Goal: Task Accomplishment & Management: Contribute content

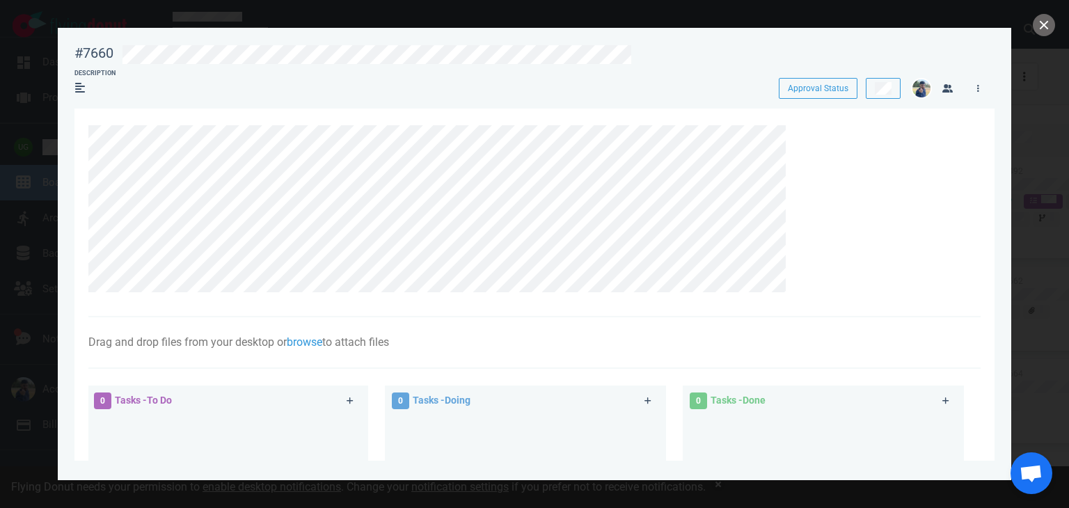
click at [1055, 17] on div at bounding box center [534, 254] width 1069 height 508
click at [1039, 24] on button "close" at bounding box center [1043, 25] width 22 height 22
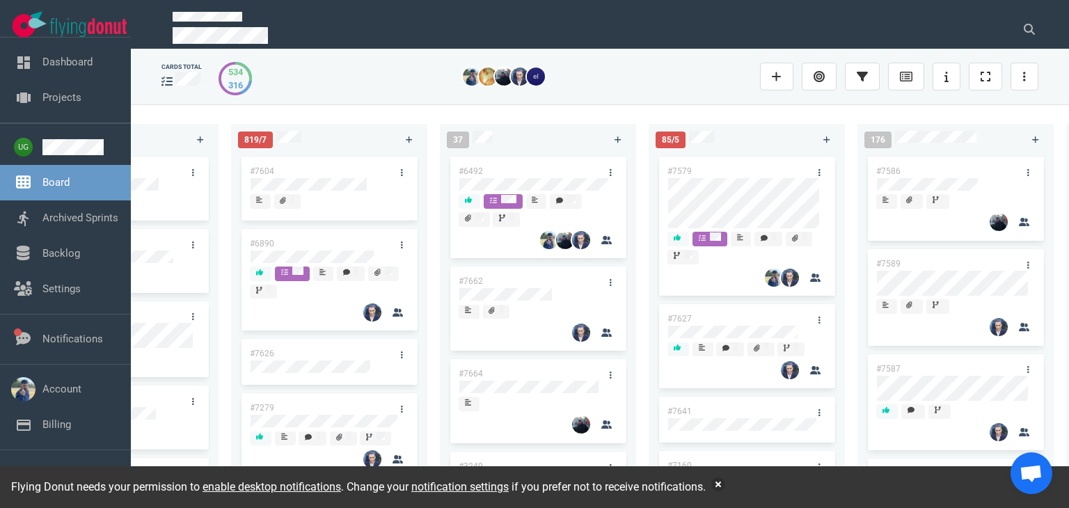
scroll to position [0, 550]
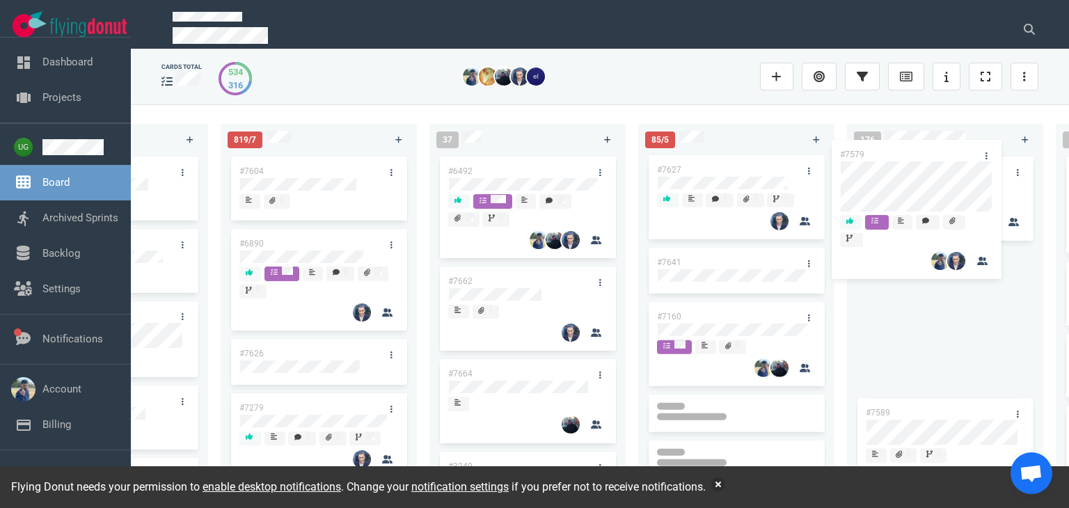
drag, startPoint x: 768, startPoint y: 173, endPoint x: 952, endPoint y: 157, distance: 184.4
click at [952, 157] on div "223 #7646 #7563 #1948 #1674 #1617 #1660 #362 #4673 51 #7633 #7625 #7602 #7598 #…" at bounding box center [600, 305] width 938 height 403
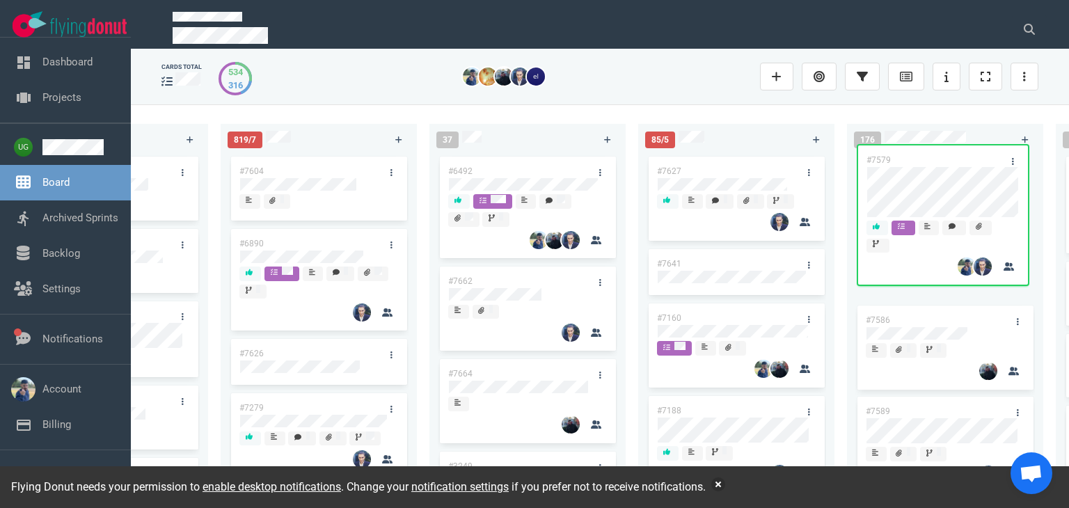
drag, startPoint x: 934, startPoint y: 270, endPoint x: 935, endPoint y: 166, distance: 104.4
click at [935, 166] on div "#7586 #7579 #7589 #7587 #7383 #7579" at bounding box center [945, 316] width 180 height 324
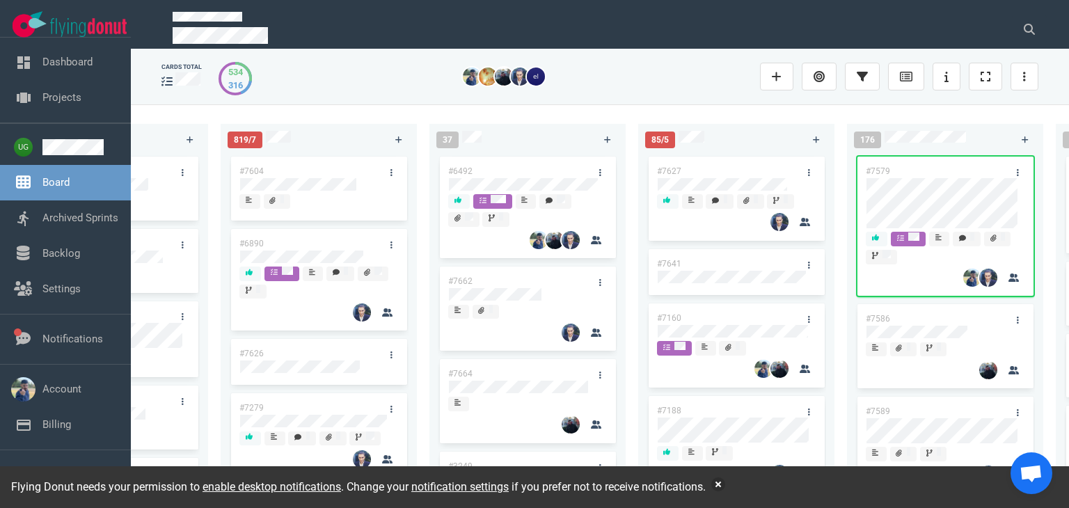
click at [720, 106] on div "223 #7646 #7563 #1948 #1674 #1617 #1660 #362 #4673 51 #7633 #7625 #7602 #7598 #…" at bounding box center [600, 305] width 938 height 403
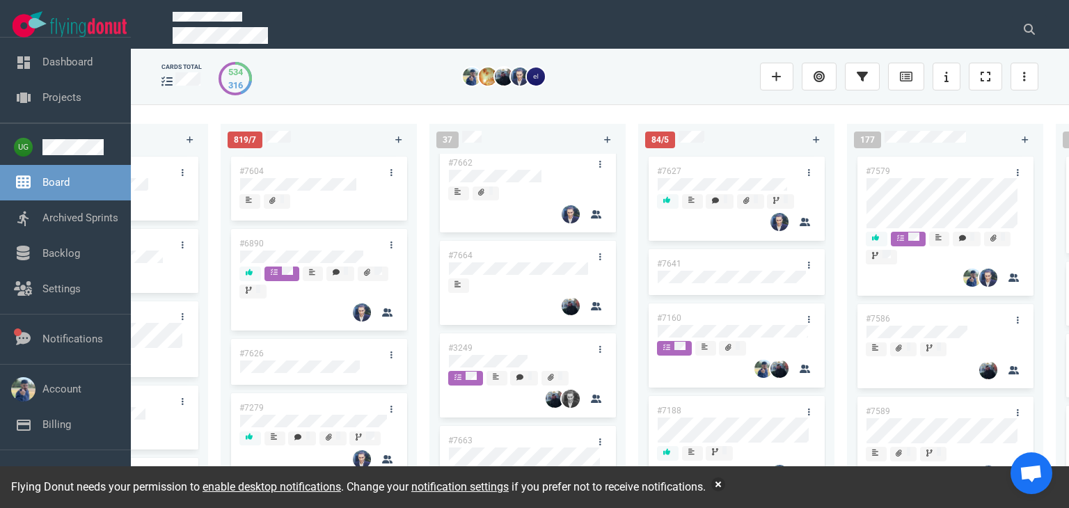
scroll to position [119, 0]
click at [551, 308] on div at bounding box center [527, 306] width 159 height 20
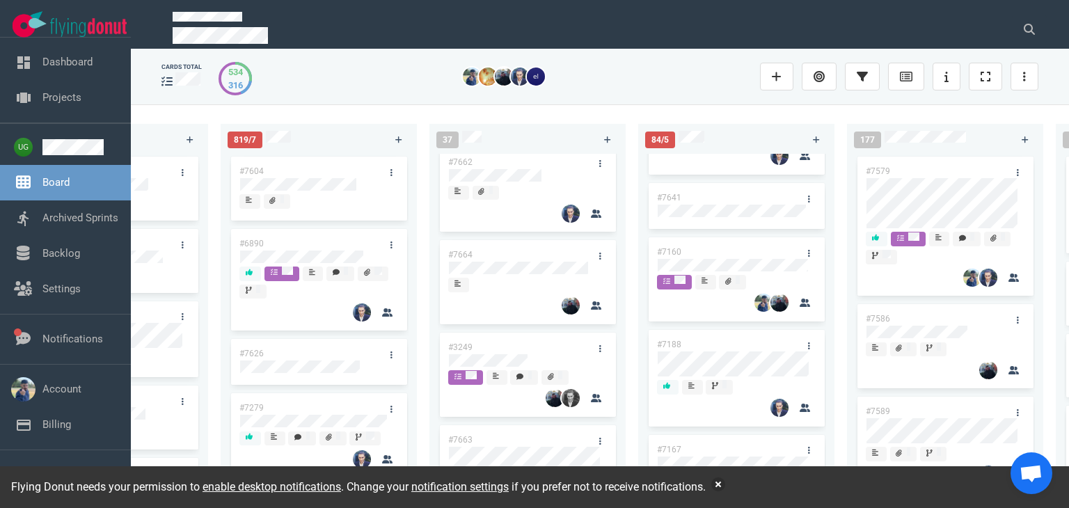
scroll to position [244, 0]
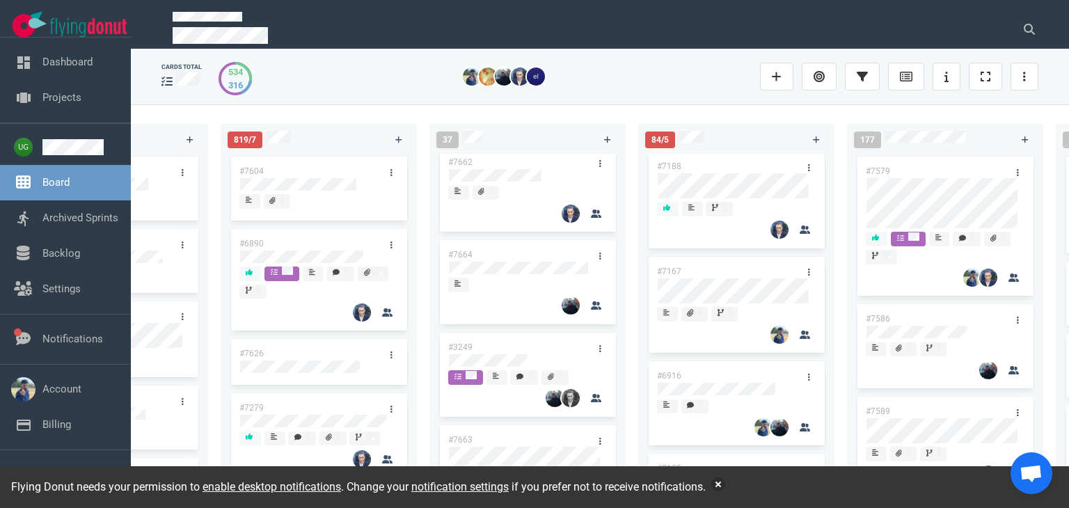
click at [537, 301] on div at bounding box center [527, 306] width 159 height 20
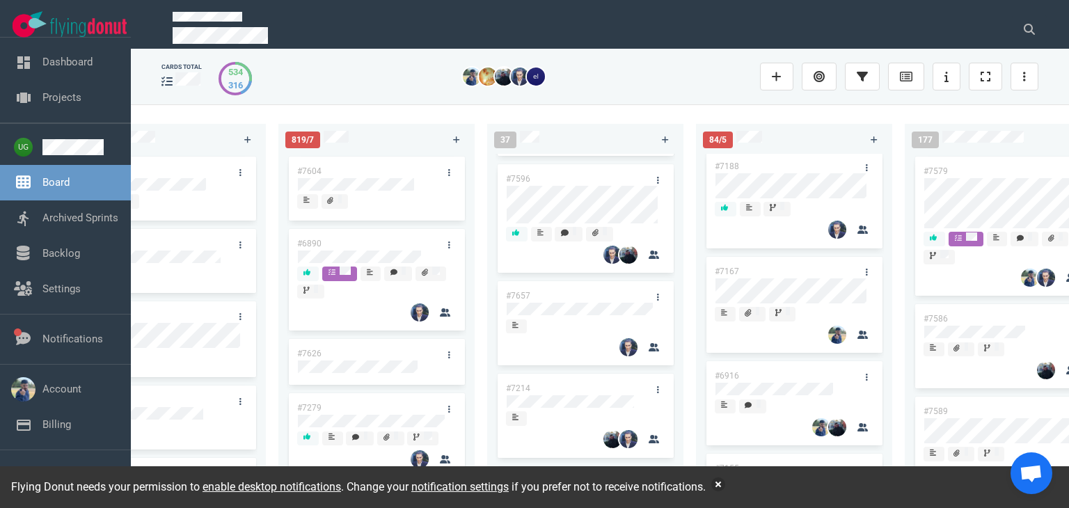
scroll to position [0, 492]
click at [354, 329] on div "#6890" at bounding box center [376, 280] width 175 height 102
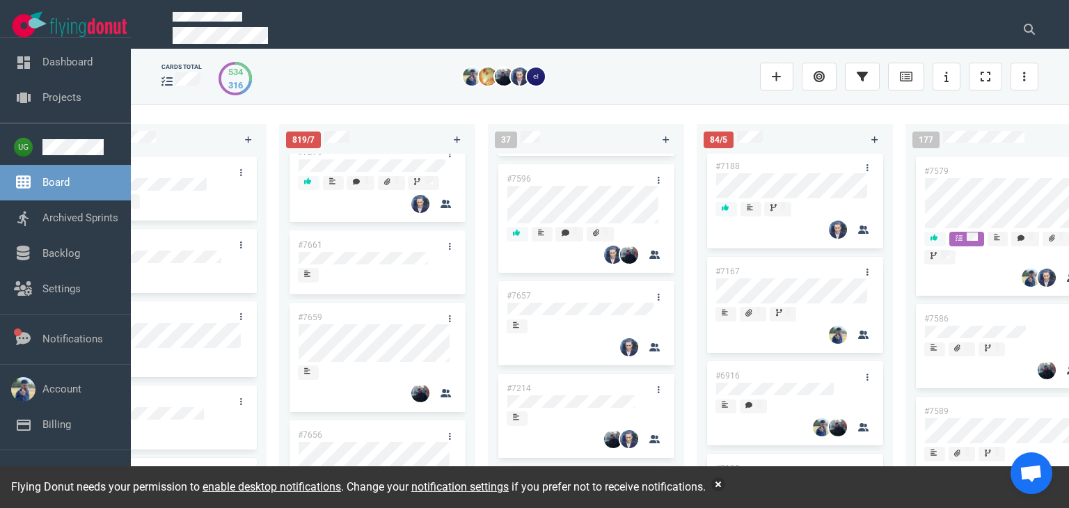
scroll to position [258, 0]
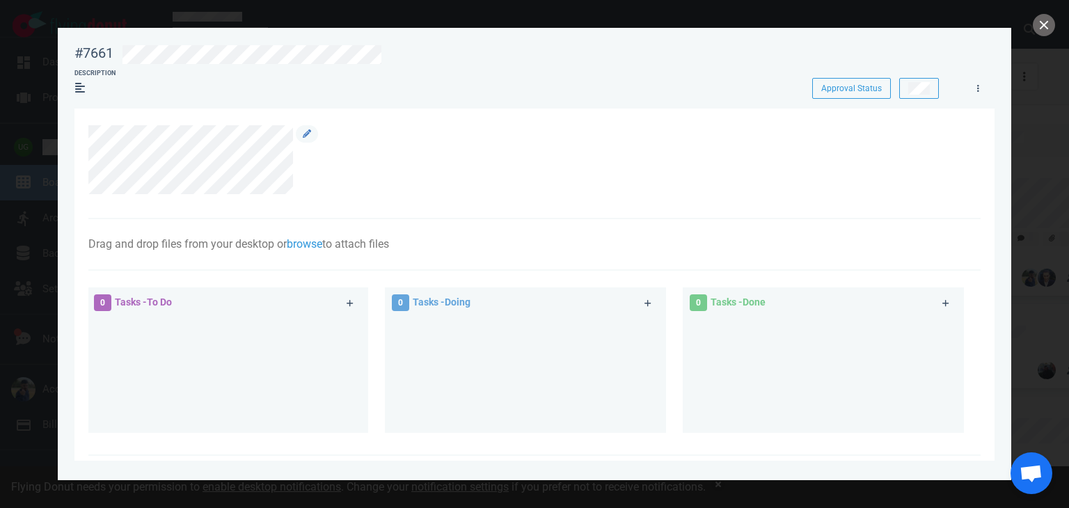
click at [320, 129] on div at bounding box center [526, 160] width 877 height 70
click at [310, 129] on link at bounding box center [307, 133] width 22 height 17
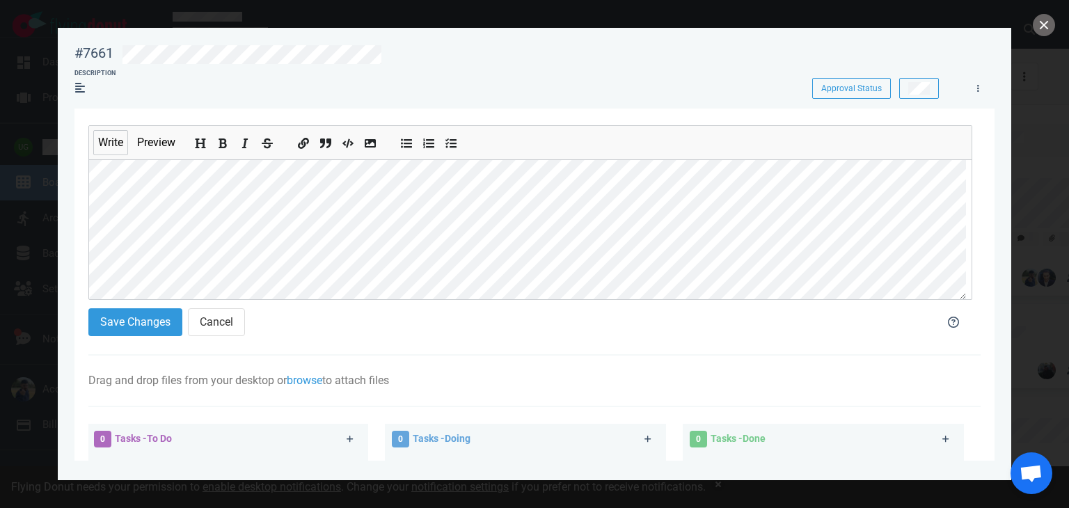
click at [83, 163] on section "Write Preview Save Changes Cancel Drag and drop files from your desktop or brow…" at bounding box center [534, 440] width 920 height 662
click at [431, 299] on div "Write Preview Save Changes Cancel" at bounding box center [530, 234] width 884 height 219
click at [62, 200] on section "#7661 Approval Status Description Approval Status Write Preview Save Changes Ca…" at bounding box center [534, 248] width 953 height 441
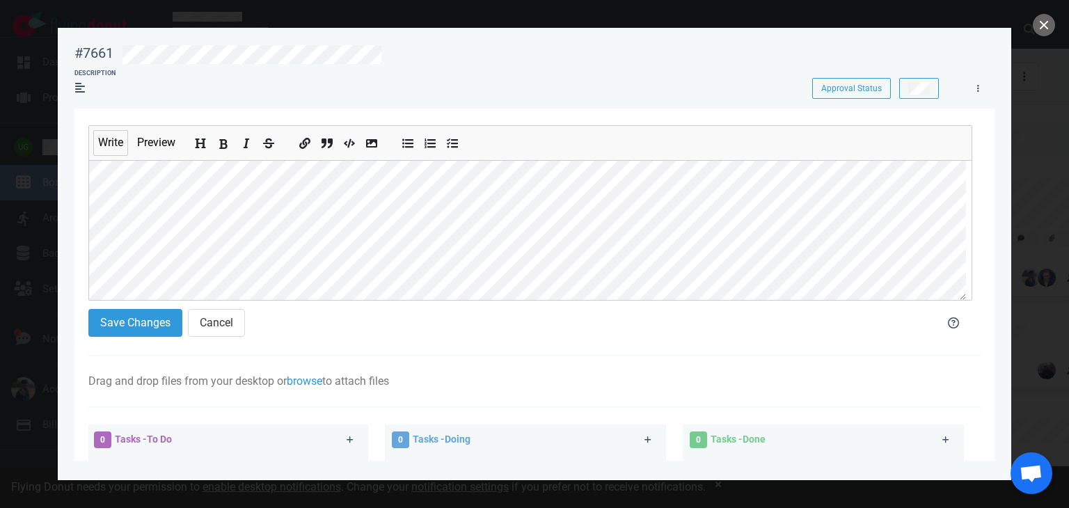
click at [226, 145] on icon "Add bold text" at bounding box center [223, 144] width 8 height 10
click at [223, 145] on icon "Add bold text" at bounding box center [223, 143] width 11 height 11
click at [136, 319] on button "Save Changes" at bounding box center [135, 322] width 94 height 28
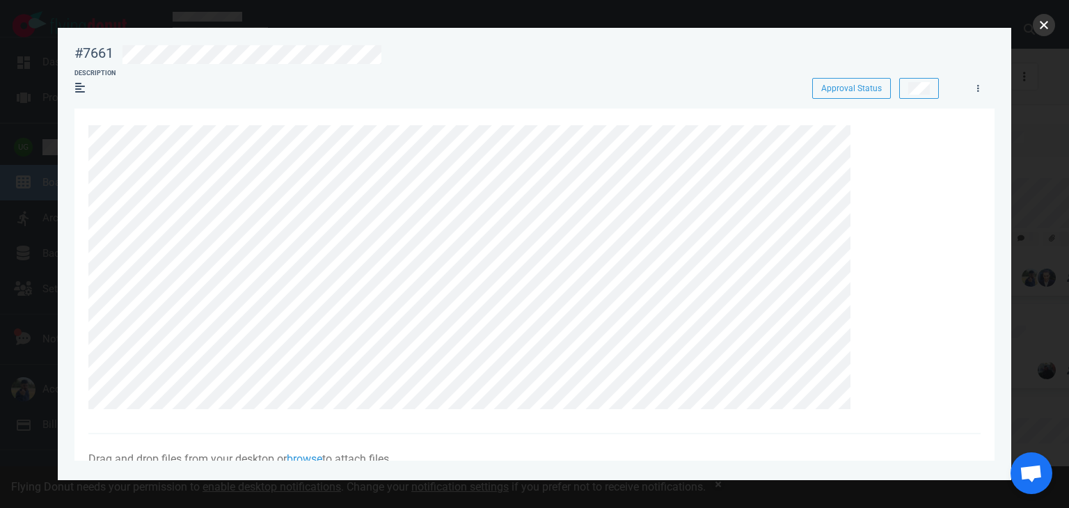
click at [1042, 23] on button "close" at bounding box center [1043, 25] width 22 height 22
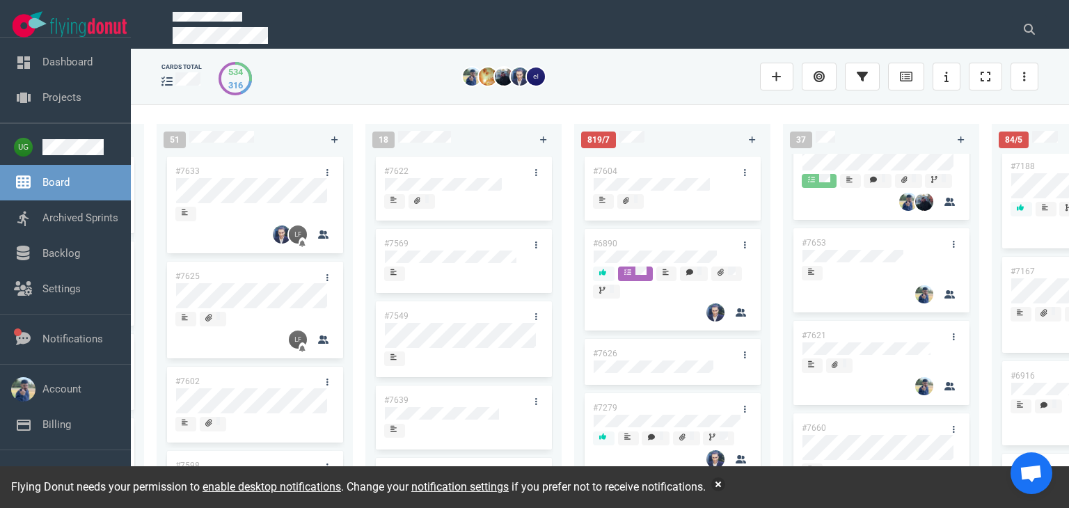
scroll to position [590, 0]
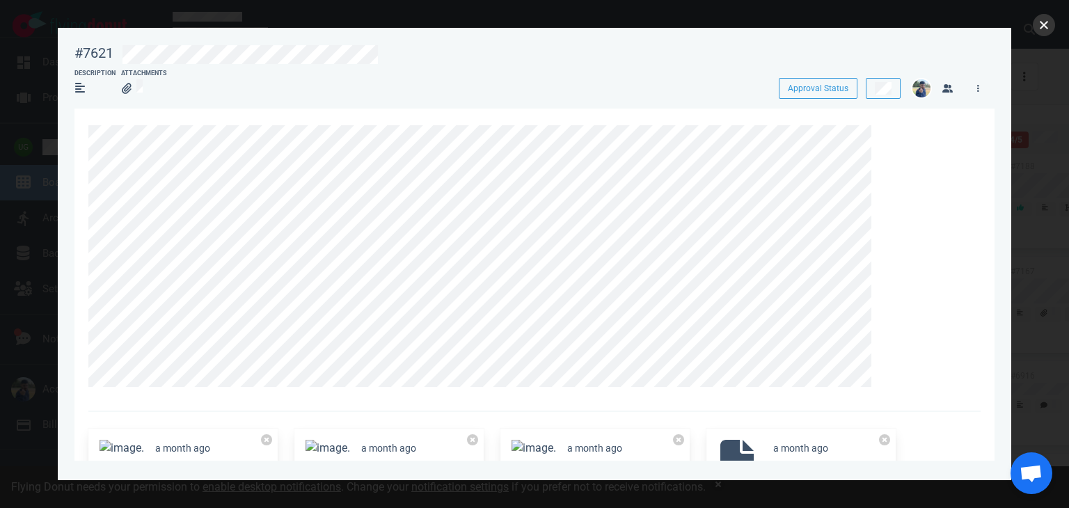
click at [1044, 28] on button "close" at bounding box center [1043, 25] width 22 height 22
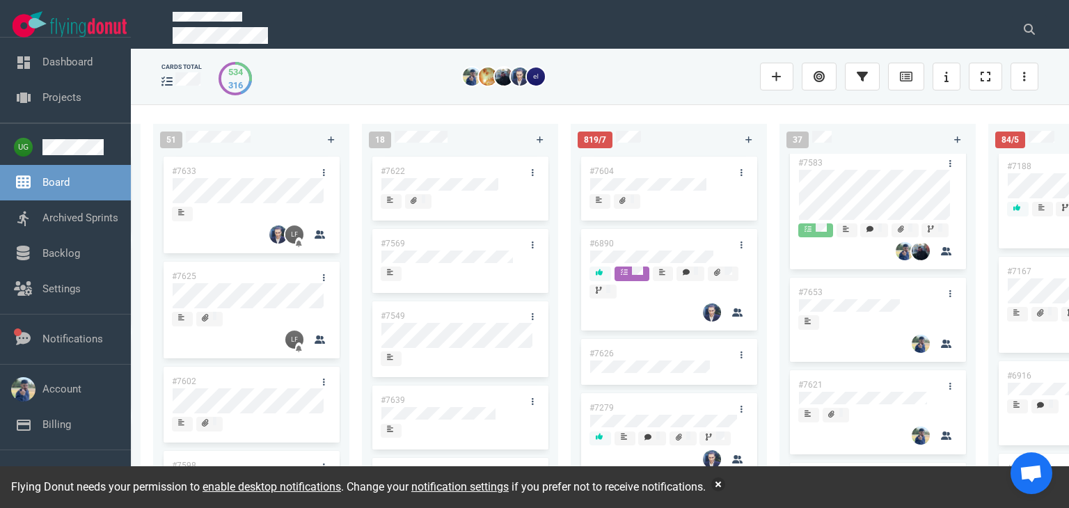
scroll to position [500, 0]
